Goal: Information Seeking & Learning: Learn about a topic

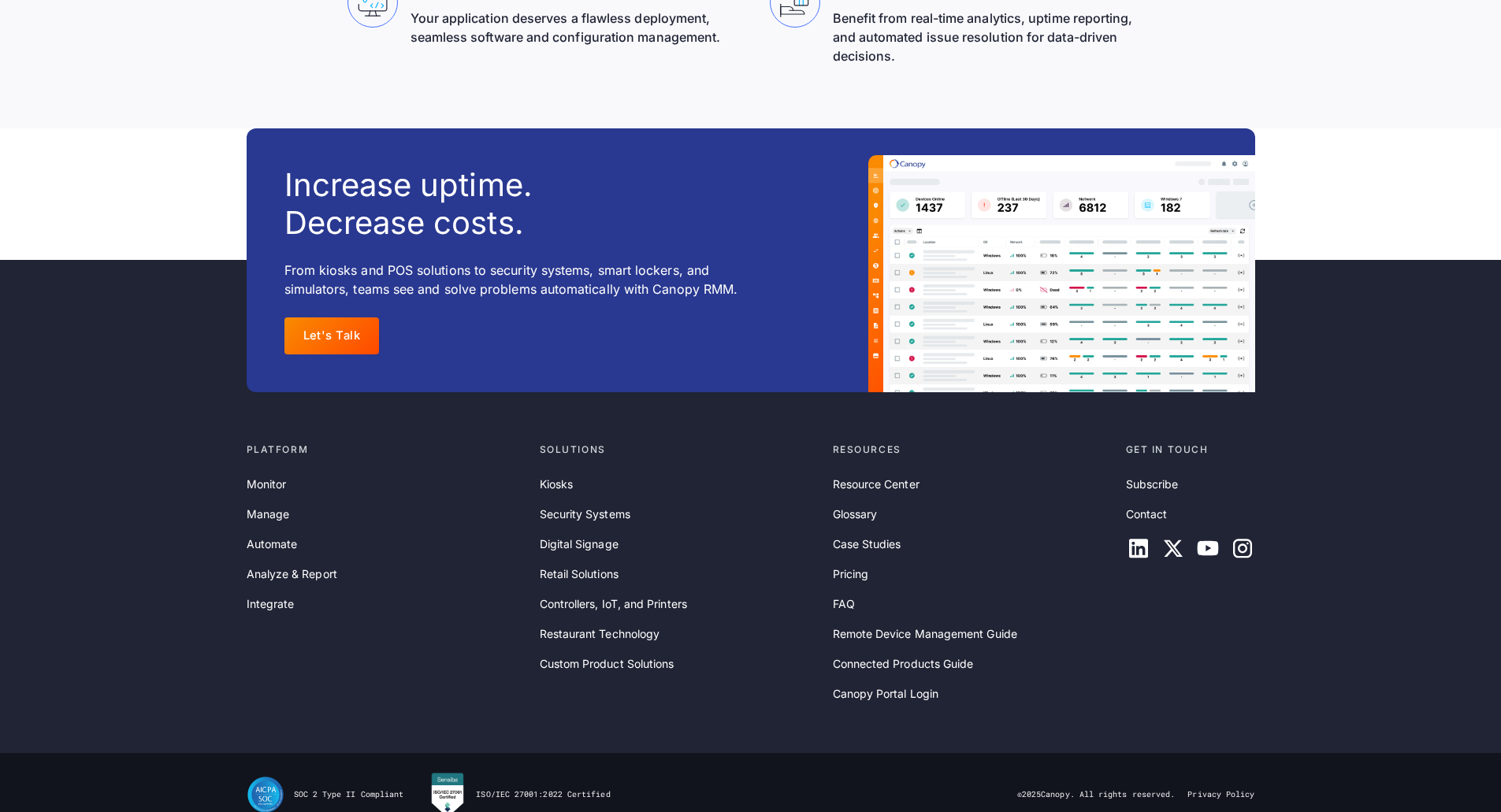
scroll to position [5042, 0]
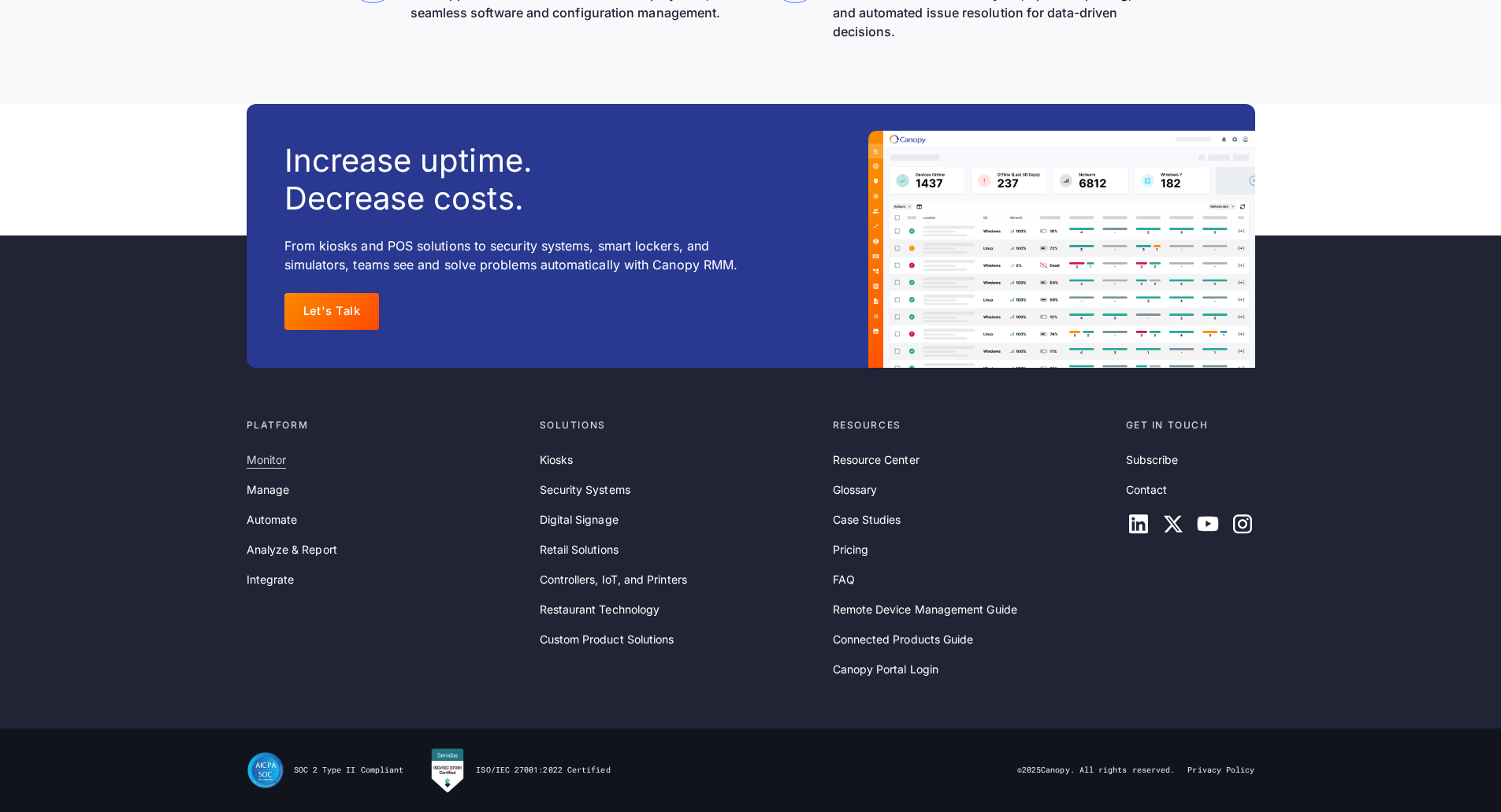
click at [270, 469] on link "Monitor" at bounding box center [266, 460] width 41 height 17
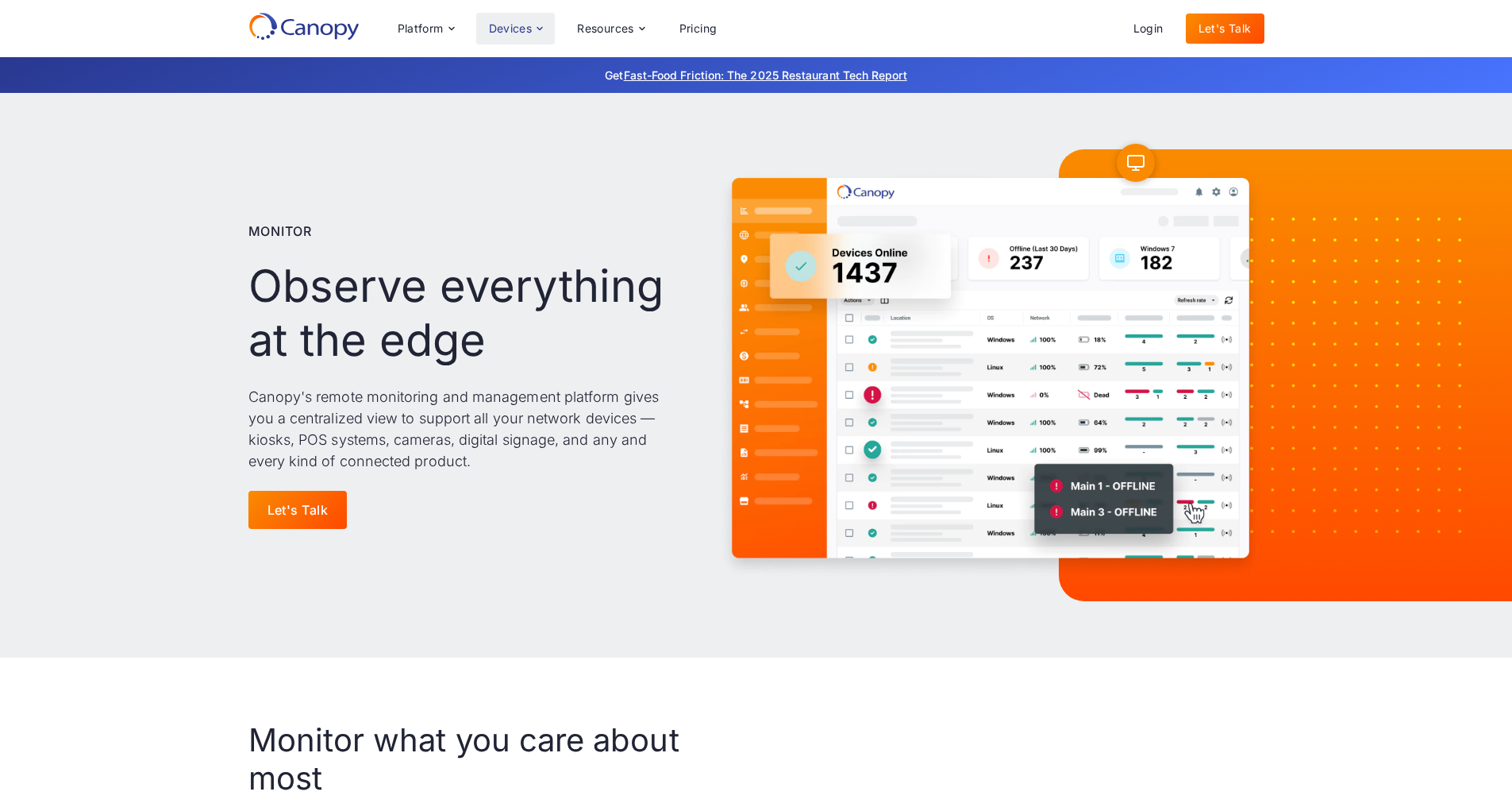
click at [512, 33] on div "Devices" at bounding box center [511, 28] width 44 height 11
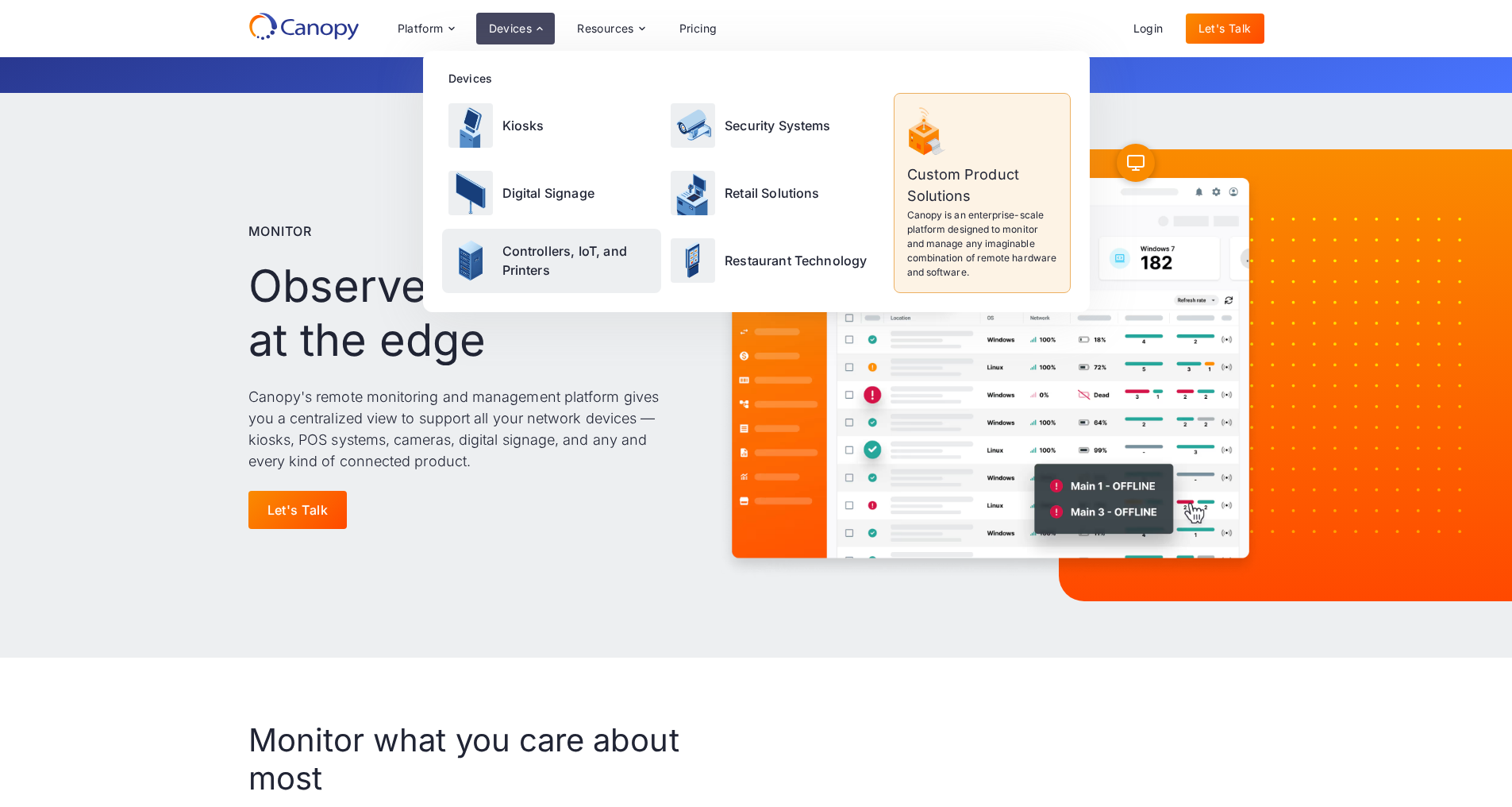
click at [542, 261] on p "Controllers, IoT, and Printers" at bounding box center [579, 260] width 153 height 38
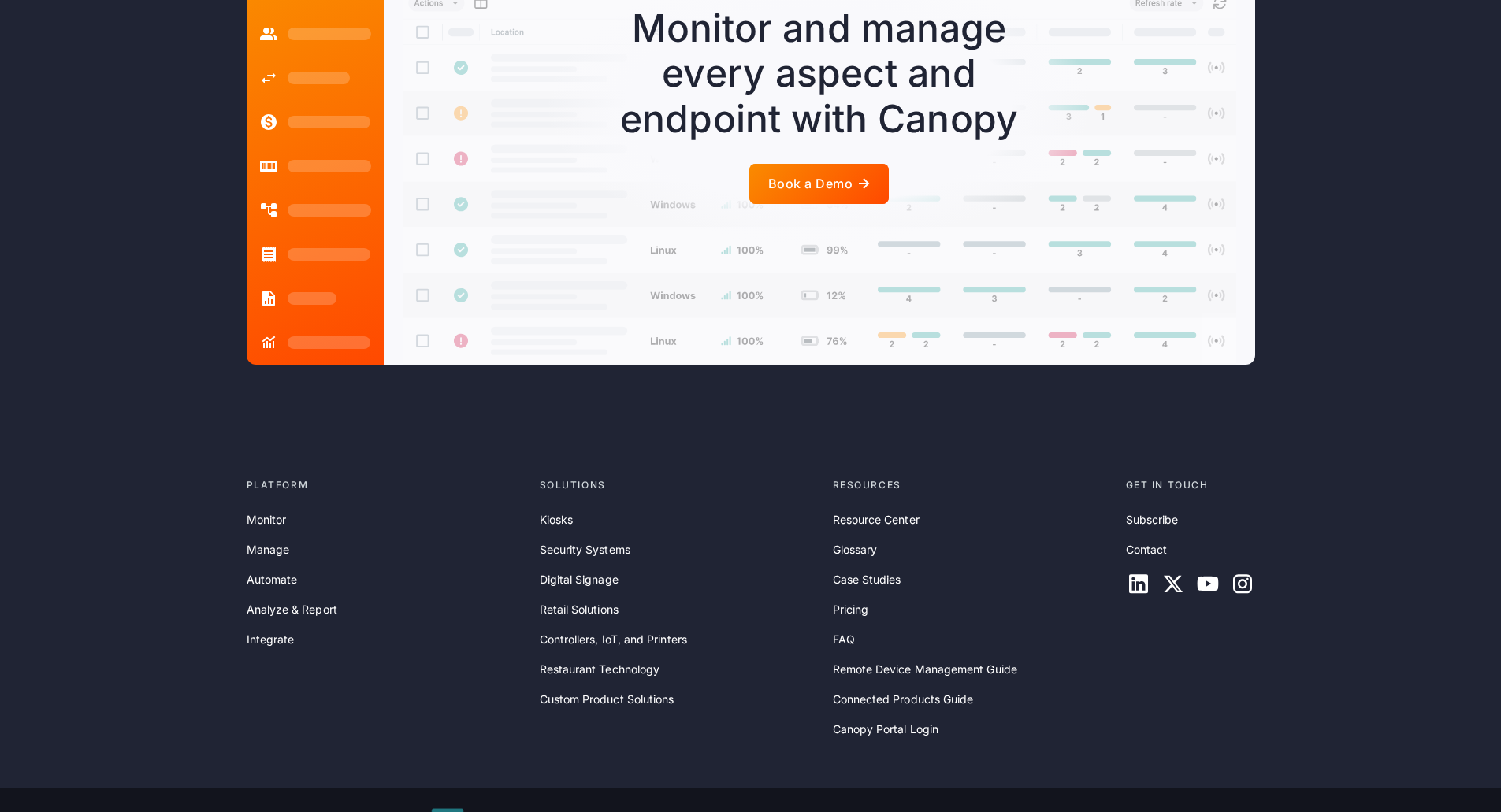
scroll to position [4298, 0]
